Goal: Information Seeking & Learning: Learn about a topic

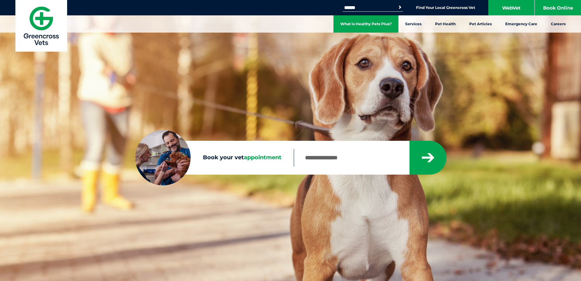
click at [371, 26] on link "What is Healthy Pets Plus?" at bounding box center [365, 23] width 65 height 17
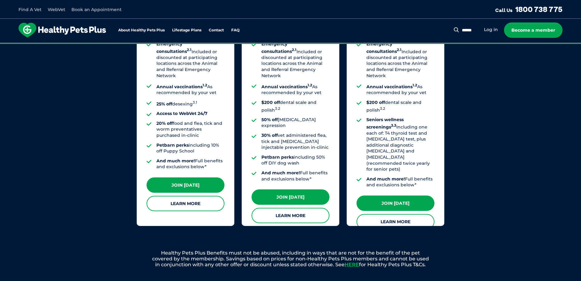
scroll to position [547, 0]
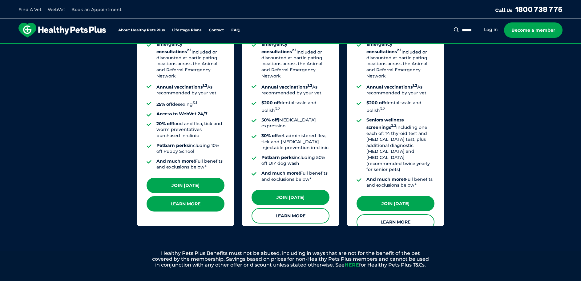
click at [208, 203] on link "Learn More" at bounding box center [185, 203] width 78 height 15
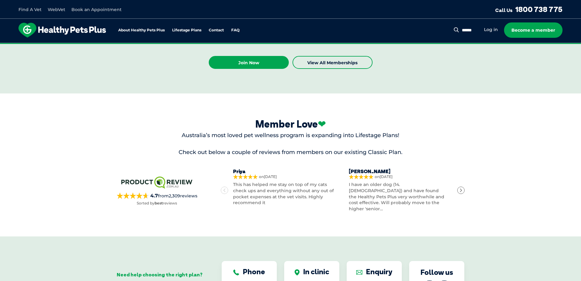
scroll to position [1702, 0]
